Goal: Transaction & Acquisition: Purchase product/service

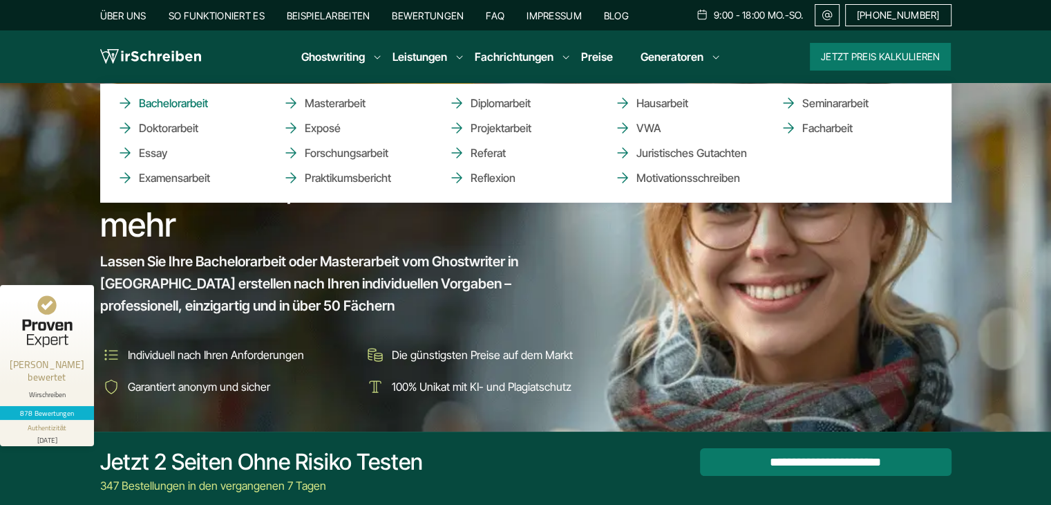
click at [192, 98] on link "Bachelorarbeit" at bounding box center [186, 103] width 138 height 17
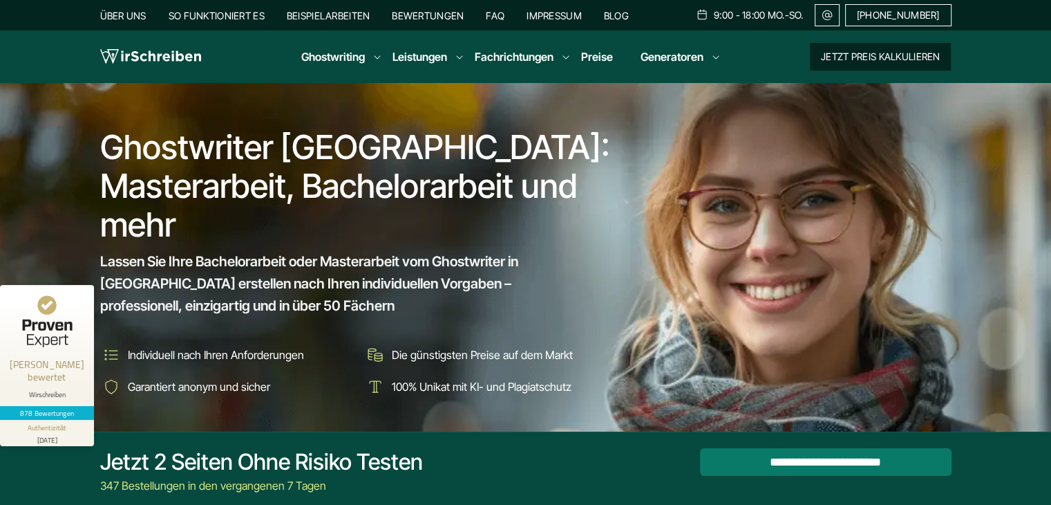
click at [814, 52] on button "Jetzt Preis kalkulieren" at bounding box center [880, 57] width 141 height 28
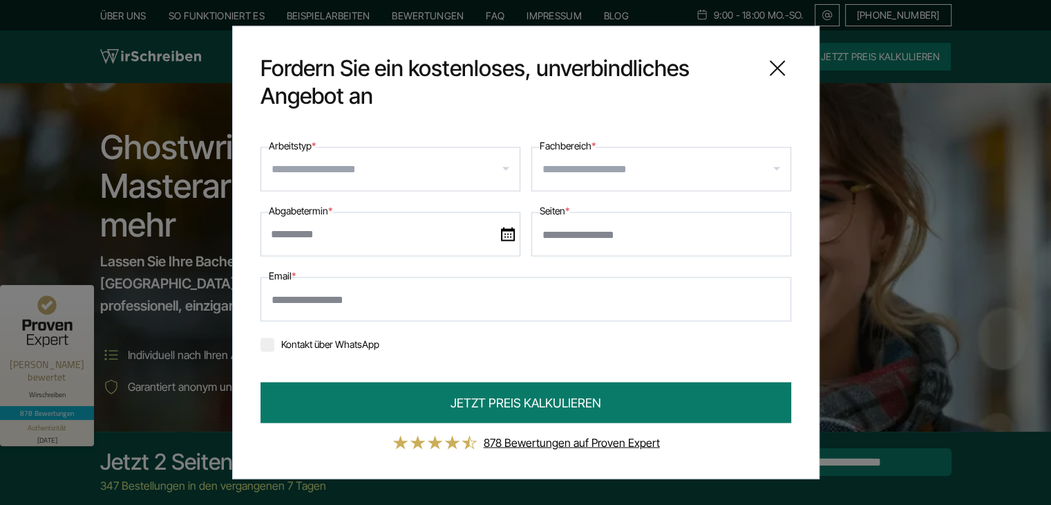
click at [303, 344] on label "Kontakt über WhatsApp" at bounding box center [320, 344] width 119 height 12
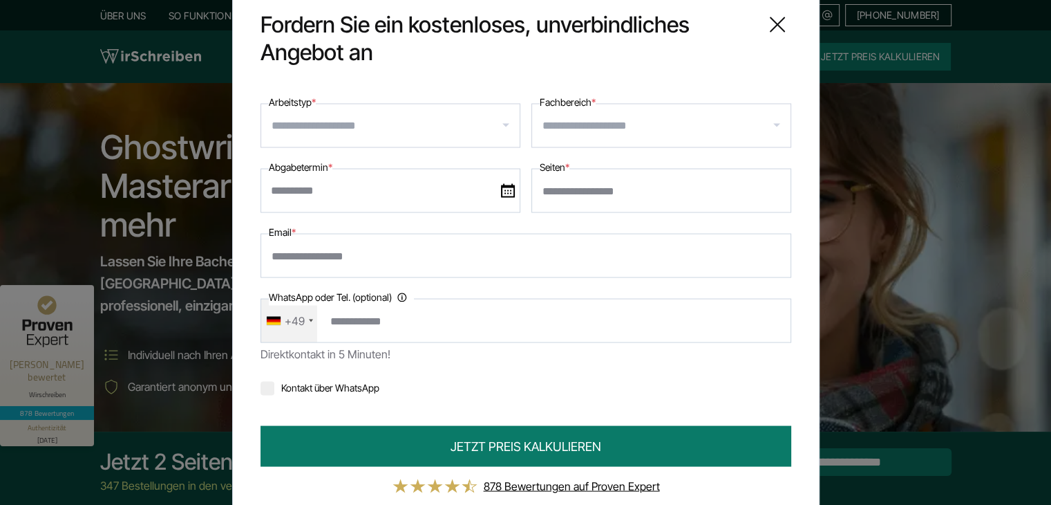
click at [307, 390] on label "Kontakt über WhatsApp" at bounding box center [320, 388] width 119 height 12
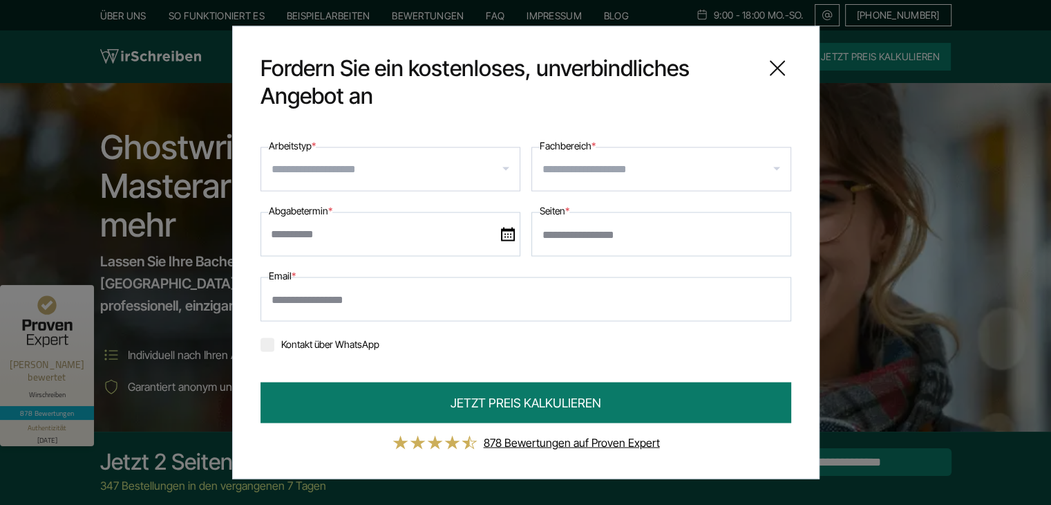
click at [633, 441] on link "878 Bewertungen auf Proven Expert" at bounding box center [572, 442] width 176 height 14
click at [775, 62] on icon at bounding box center [778, 69] width 28 height 28
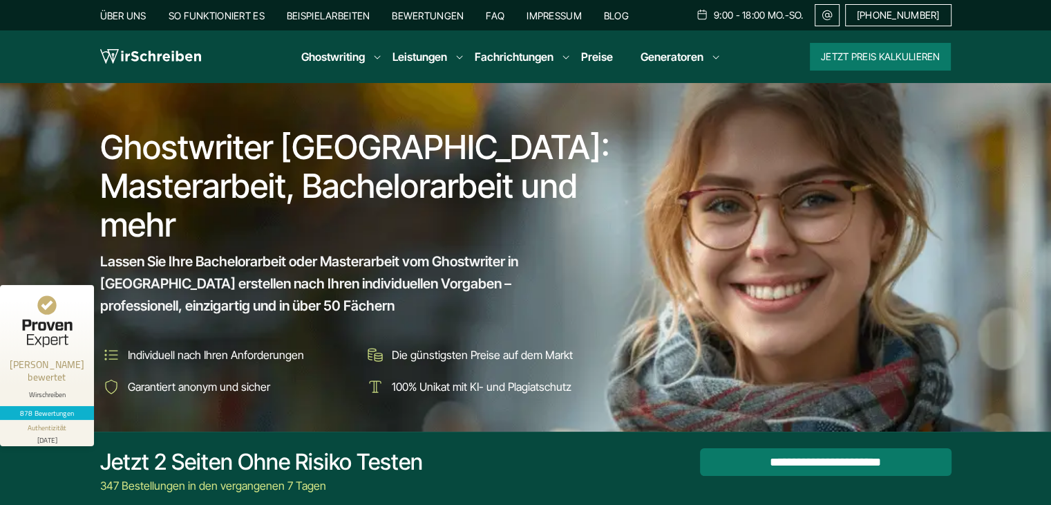
click at [351, 20] on link "Beispielarbeiten" at bounding box center [328, 16] width 83 height 12
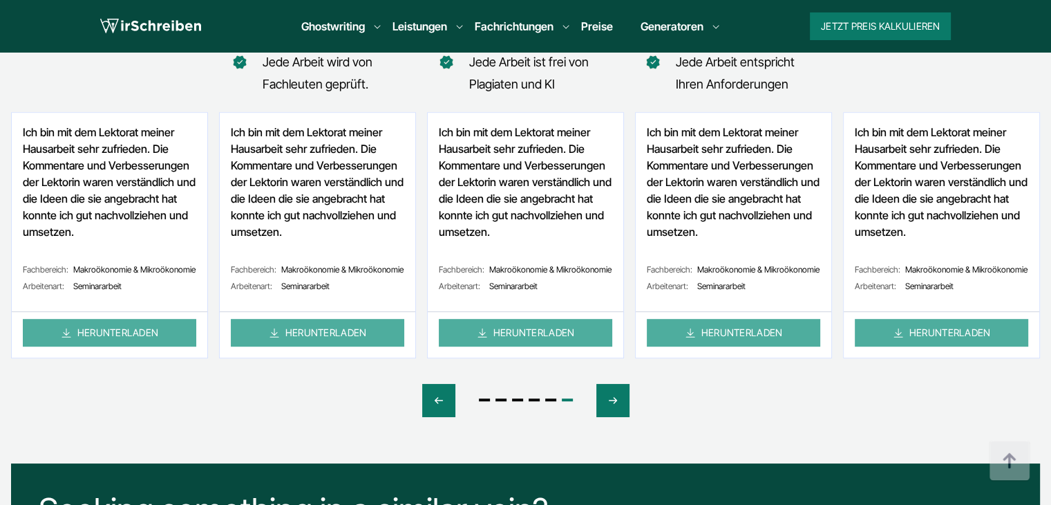
scroll to position [693, 0]
